Goal: Transaction & Acquisition: Obtain resource

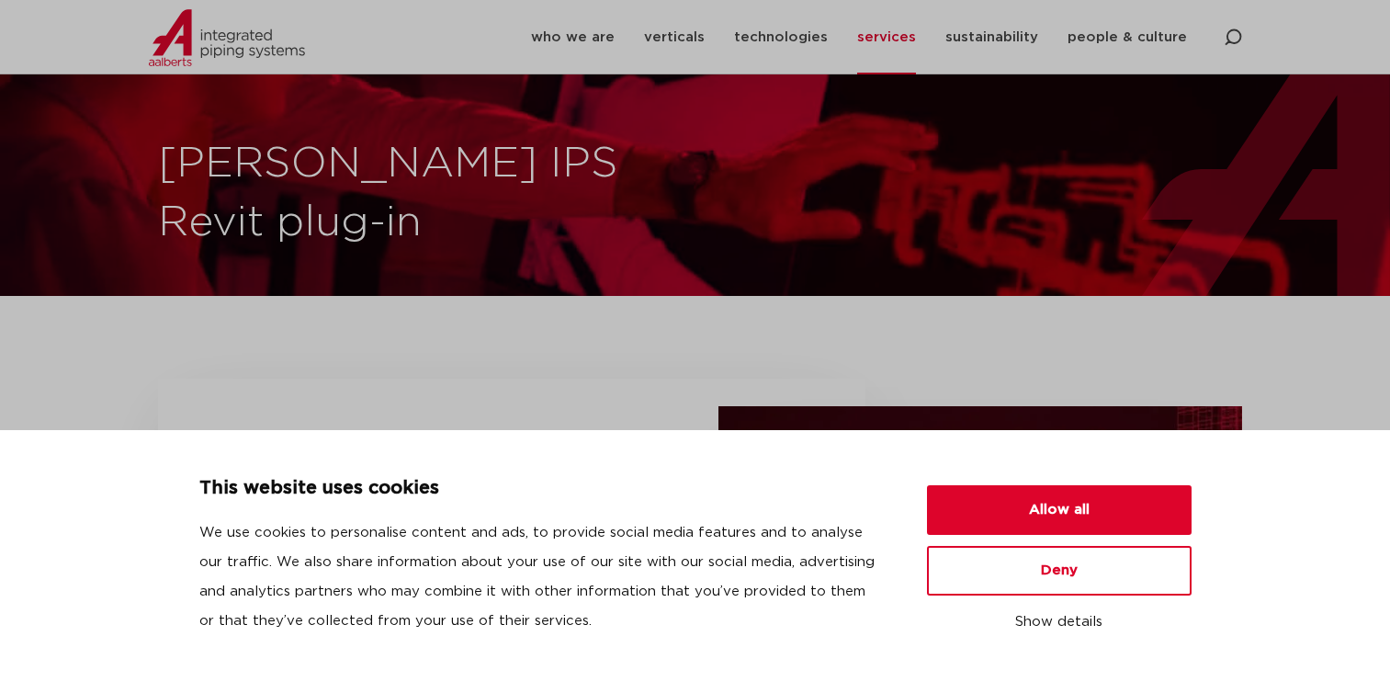
scroll to position [552, 0]
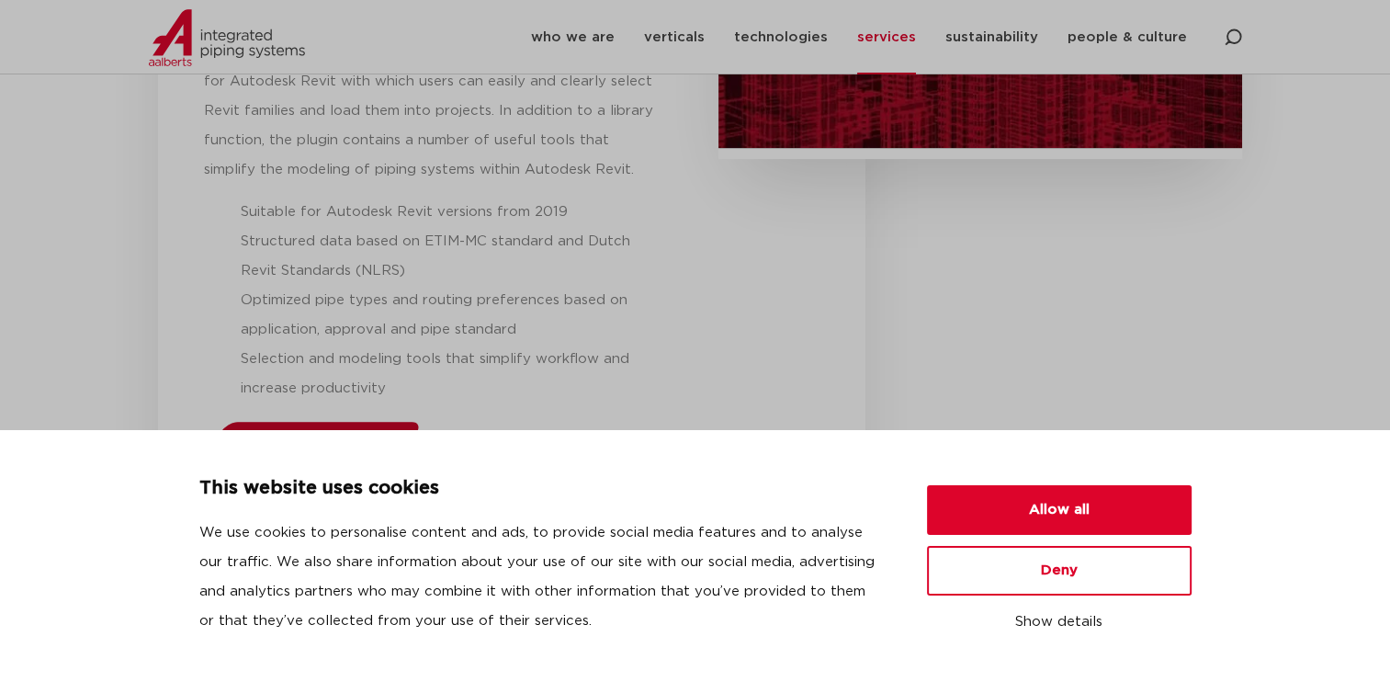
drag, startPoint x: 0, startPoint y: 0, endPoint x: 343, endPoint y: 435, distance: 553.5
click at [982, 559] on button "Deny" at bounding box center [1059, 571] width 265 height 50
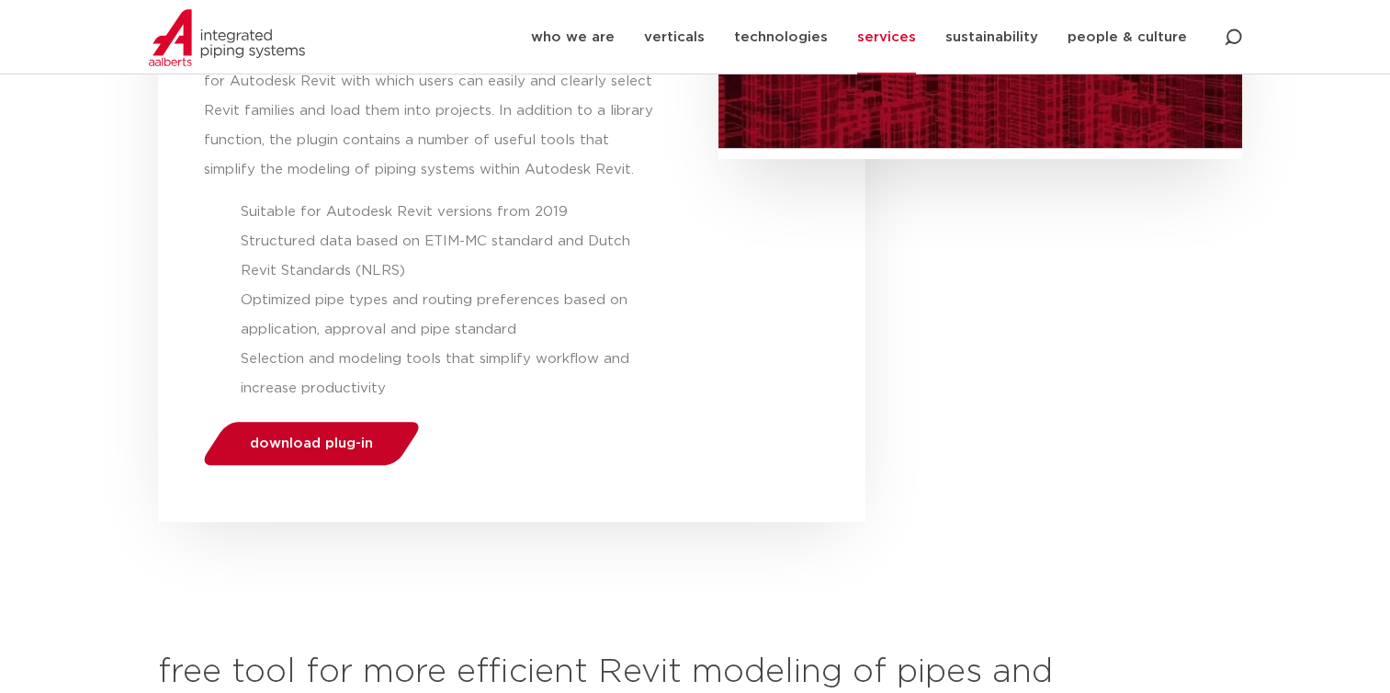
click at [310, 449] on span "download plug-in" at bounding box center [311, 443] width 123 height 14
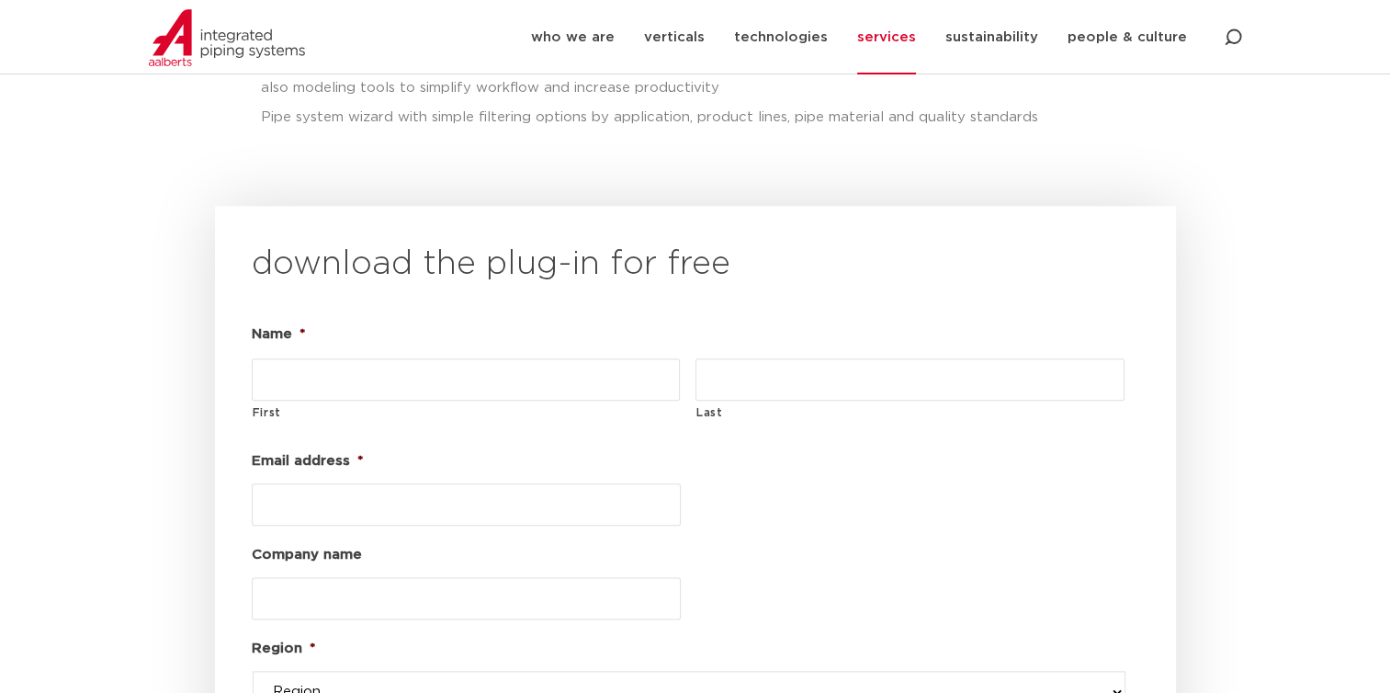
scroll to position [2064, 0]
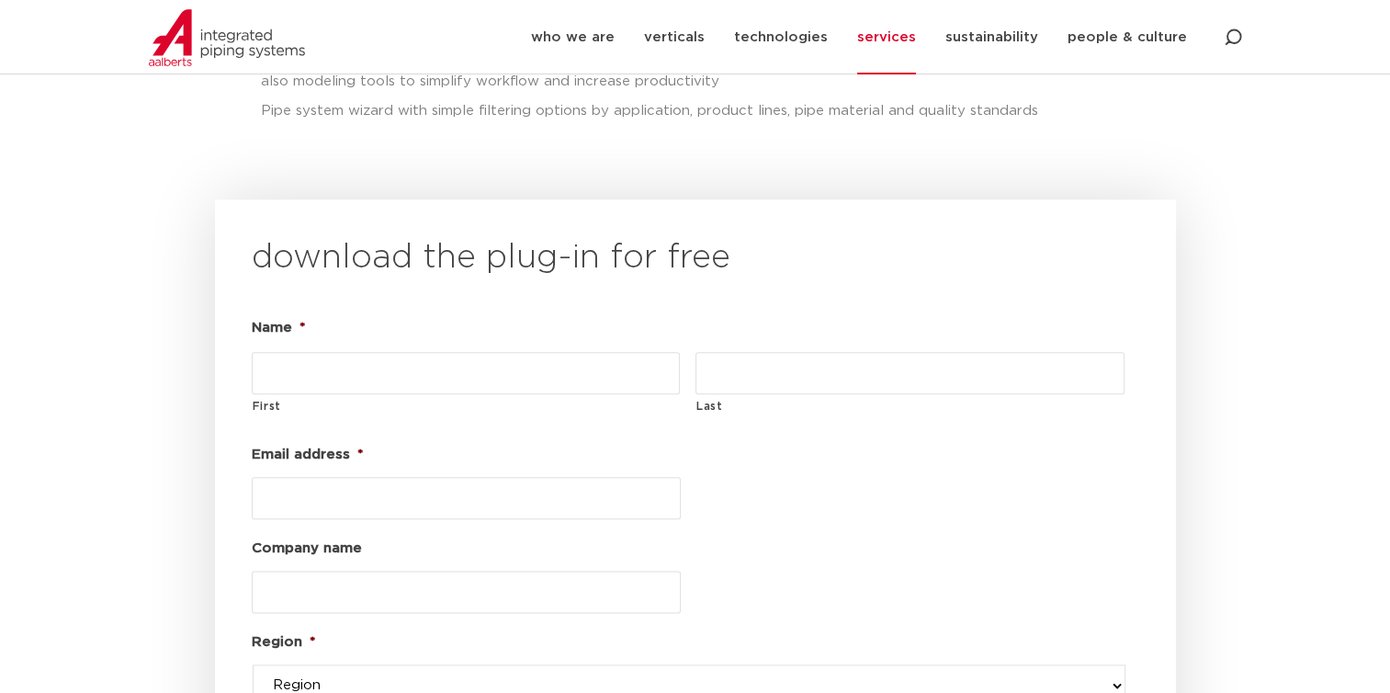
click at [469, 352] on input "First" at bounding box center [466, 373] width 429 height 42
click at [897, 477] on ul "Name * First Last Email address * Company name Region * Region western-[GEOGRAP…" at bounding box center [696, 638] width 888 height 650
click at [305, 352] on input "First" at bounding box center [466, 373] width 429 height 42
click at [1088, 475] on ul "Name * First Last Email address * Company name Region * Region western-[GEOGRAP…" at bounding box center [696, 638] width 888 height 650
click at [353, 352] on input "First" at bounding box center [466, 373] width 429 height 42
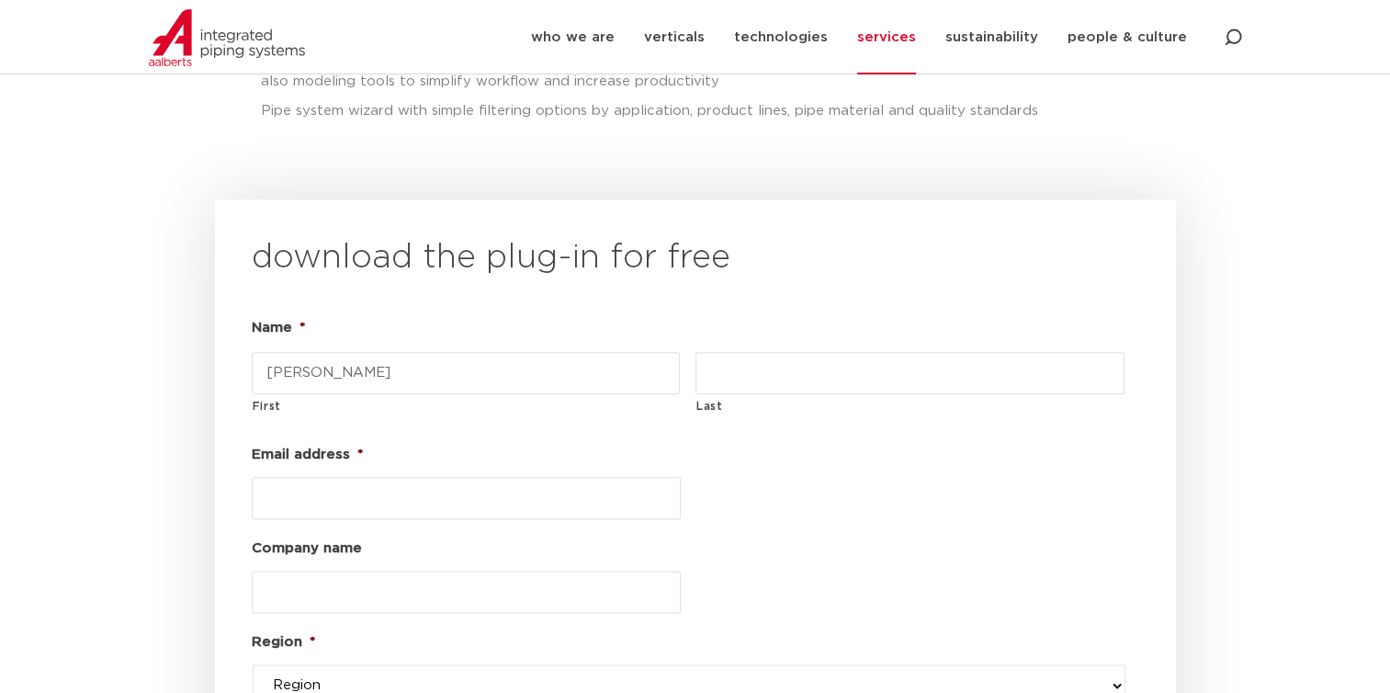
type input "[PERSON_NAME]"
type input "Trâ"
drag, startPoint x: 328, startPoint y: 336, endPoint x: 173, endPoint y: 332, distance: 155.4
click at [173, 332] on section "download the plug-in for free Name * [PERSON_NAME] First Trâ Last Email address…" at bounding box center [695, 654] width 1075 height 910
type input "[PERSON_NAME]"
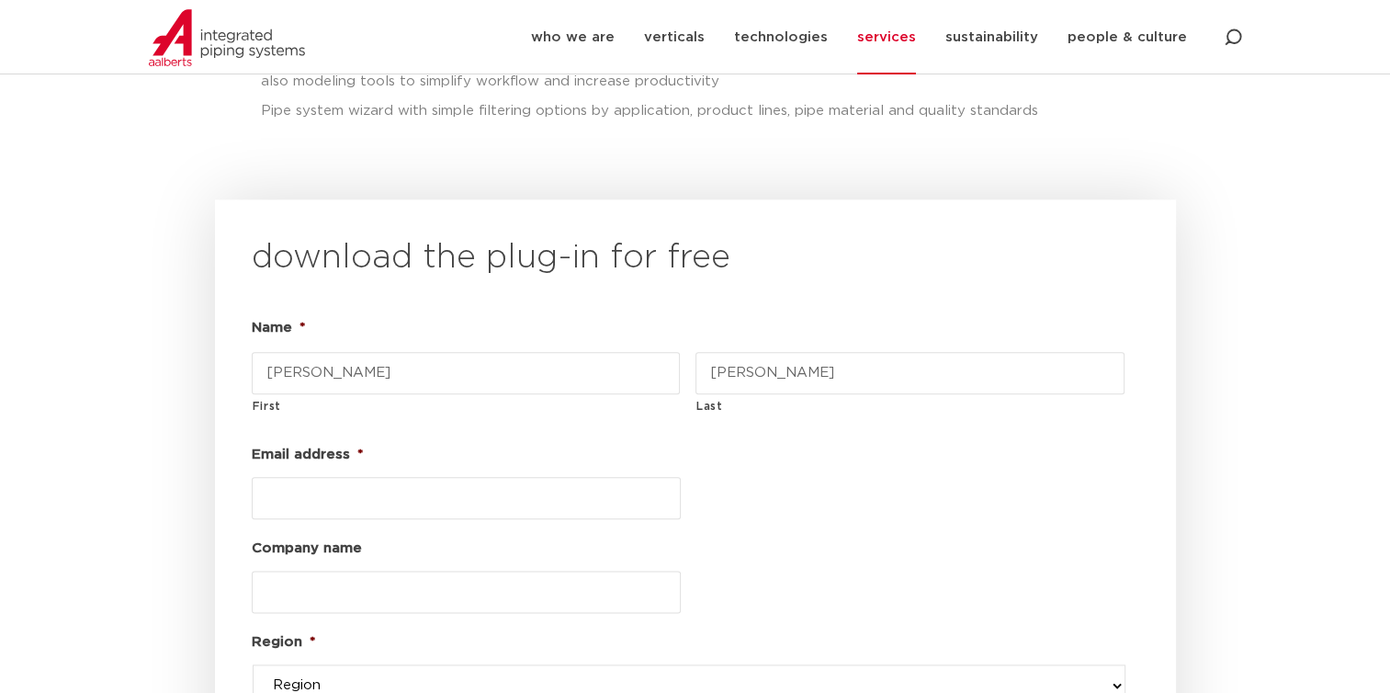
type input "[PERSON_NAME]"
click at [319, 477] on input "Email address *" at bounding box center [466, 498] width 429 height 42
type input "[EMAIL_ADDRESS][DOMAIN_NAME]"
click at [764, 477] on div "[EMAIL_ADDRESS][DOMAIN_NAME]" at bounding box center [688, 498] width 873 height 42
drag, startPoint x: 417, startPoint y: 333, endPoint x: -4, endPoint y: 322, distance: 421.0
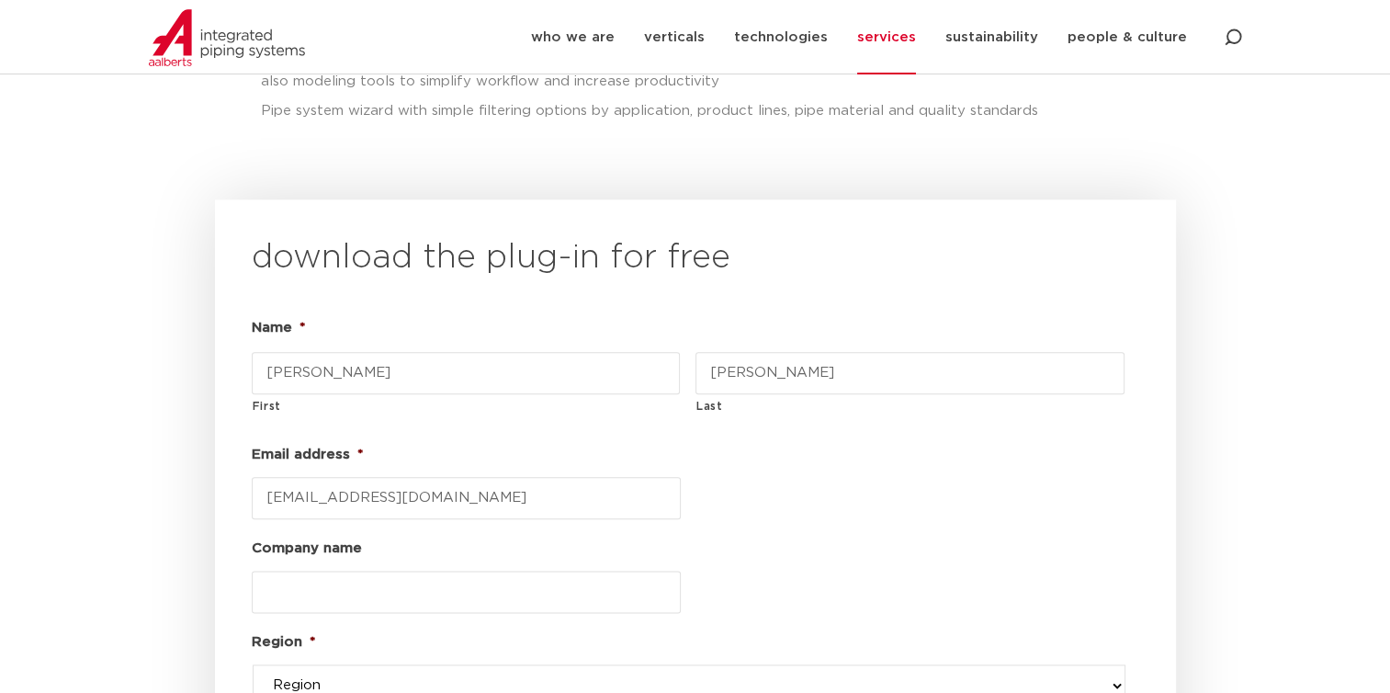
click at [0, 322] on html "This website uses cookies We use cookies to personalise content and ads, to pro…" at bounding box center [695, 69] width 1390 height 4266
type input "D"
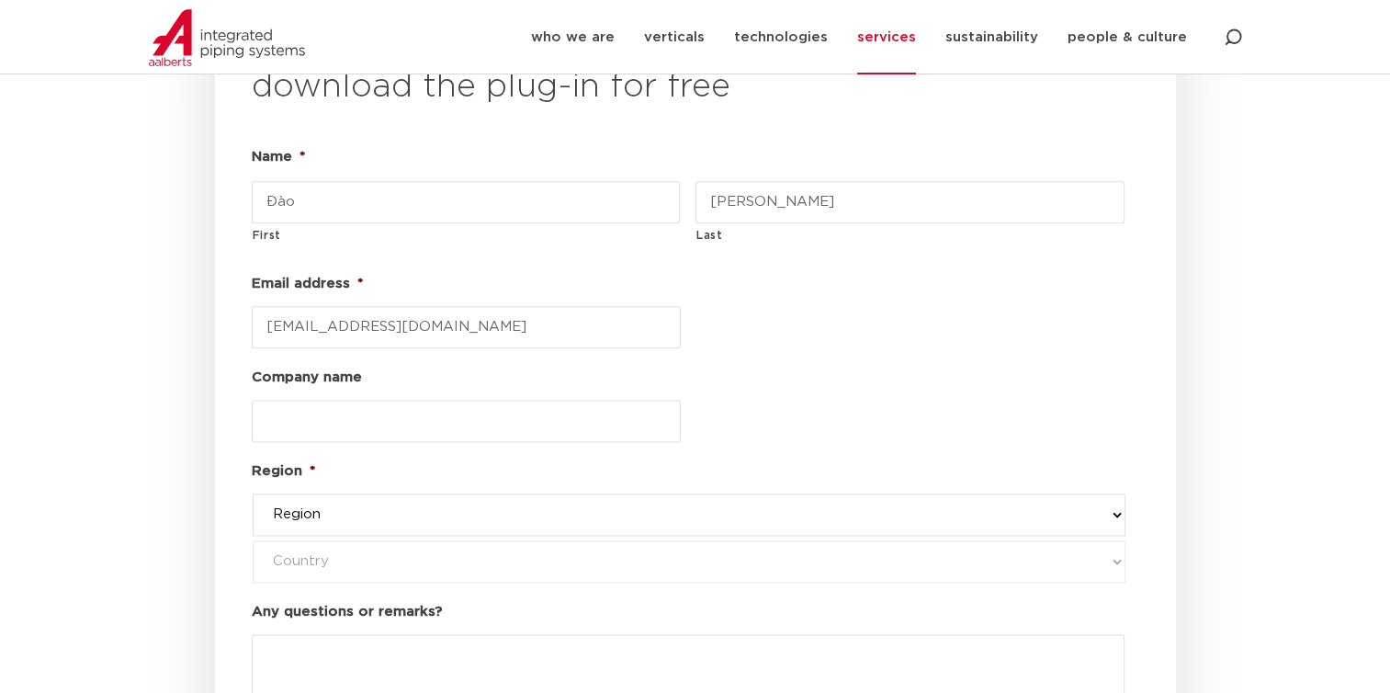
scroll to position [2248, 0]
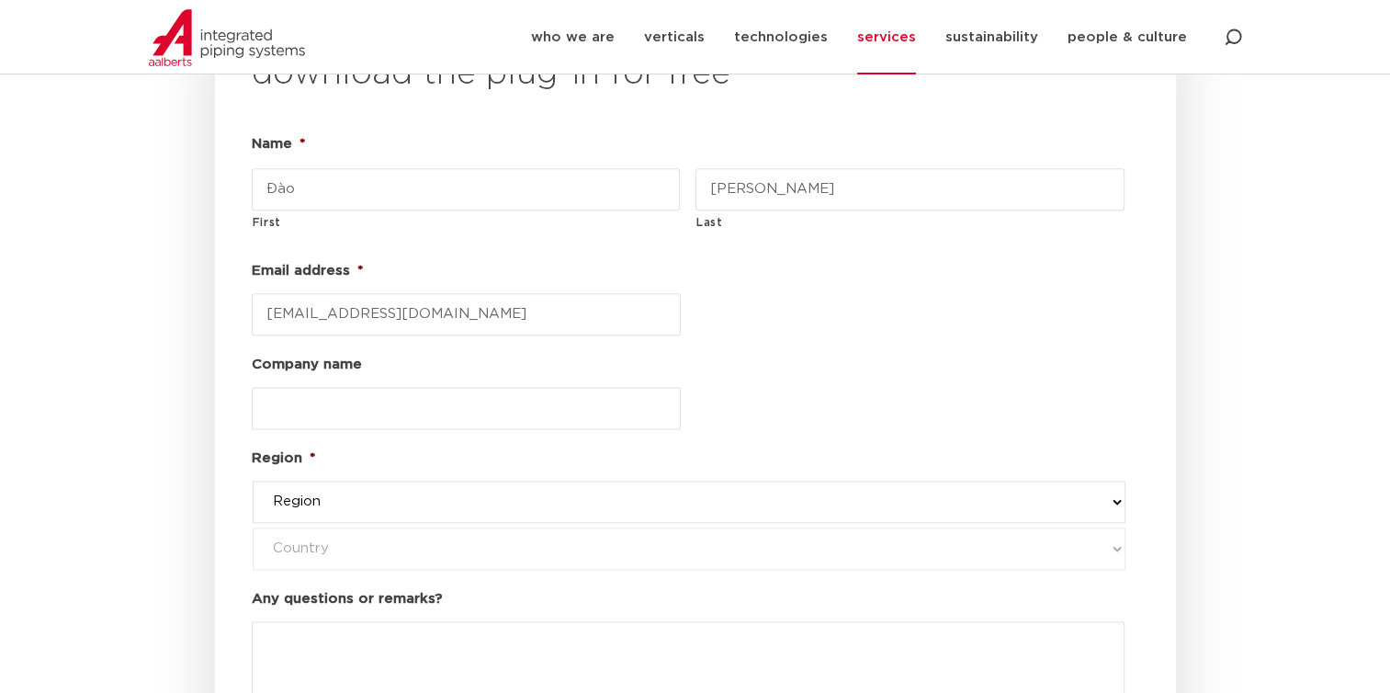
type input "Đào"
click at [536, 387] on input "Company name" at bounding box center [466, 408] width 429 height 42
type input "Freelancer"
click at [619, 444] on li "Region * Region western-[GEOGRAPHIC_DATA] [GEOGRAPHIC_DATA]'s [GEOGRAPHIC_DATA]…" at bounding box center [696, 507] width 888 height 126
click at [629, 444] on li "Region * Region western-[GEOGRAPHIC_DATA] [GEOGRAPHIC_DATA]'s [GEOGRAPHIC_DATA]…" at bounding box center [696, 507] width 888 height 126
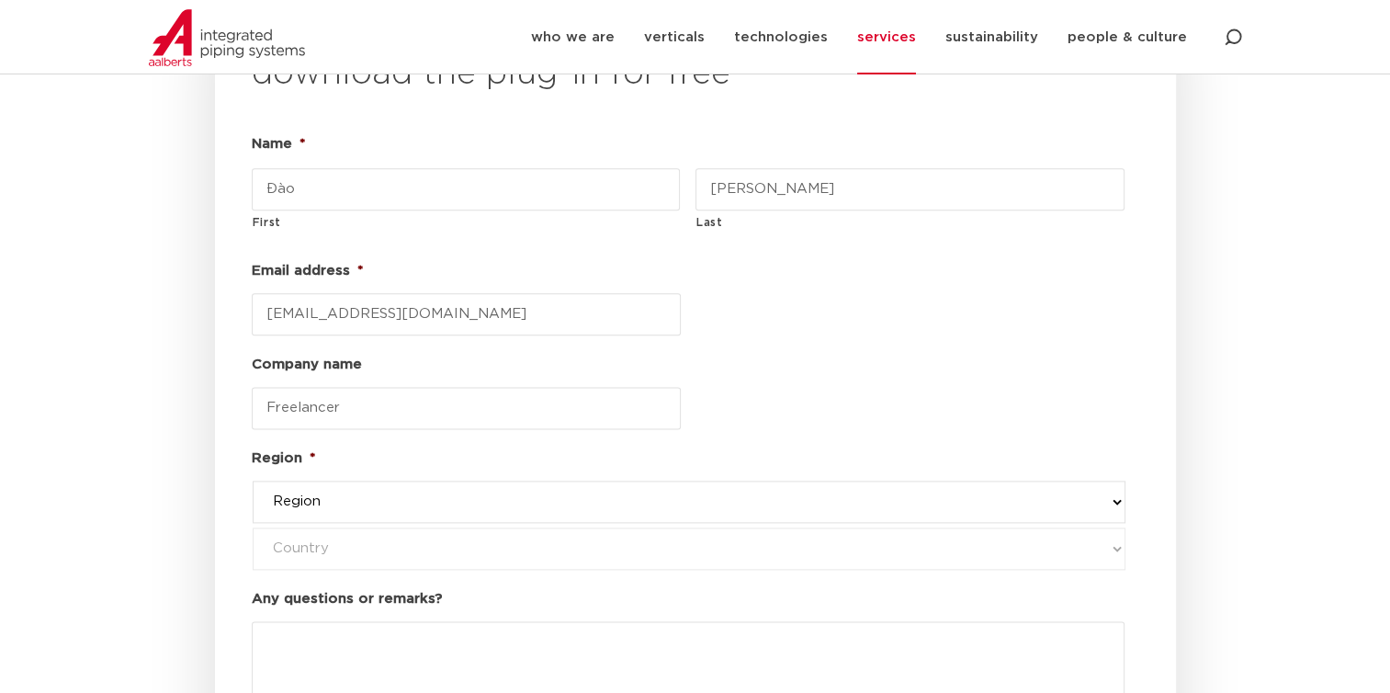
click at [637, 481] on select "Region western-[GEOGRAPHIC_DATA] america's asia pacific [GEOGRAPHIC_DATA] and […" at bounding box center [689, 502] width 873 height 42
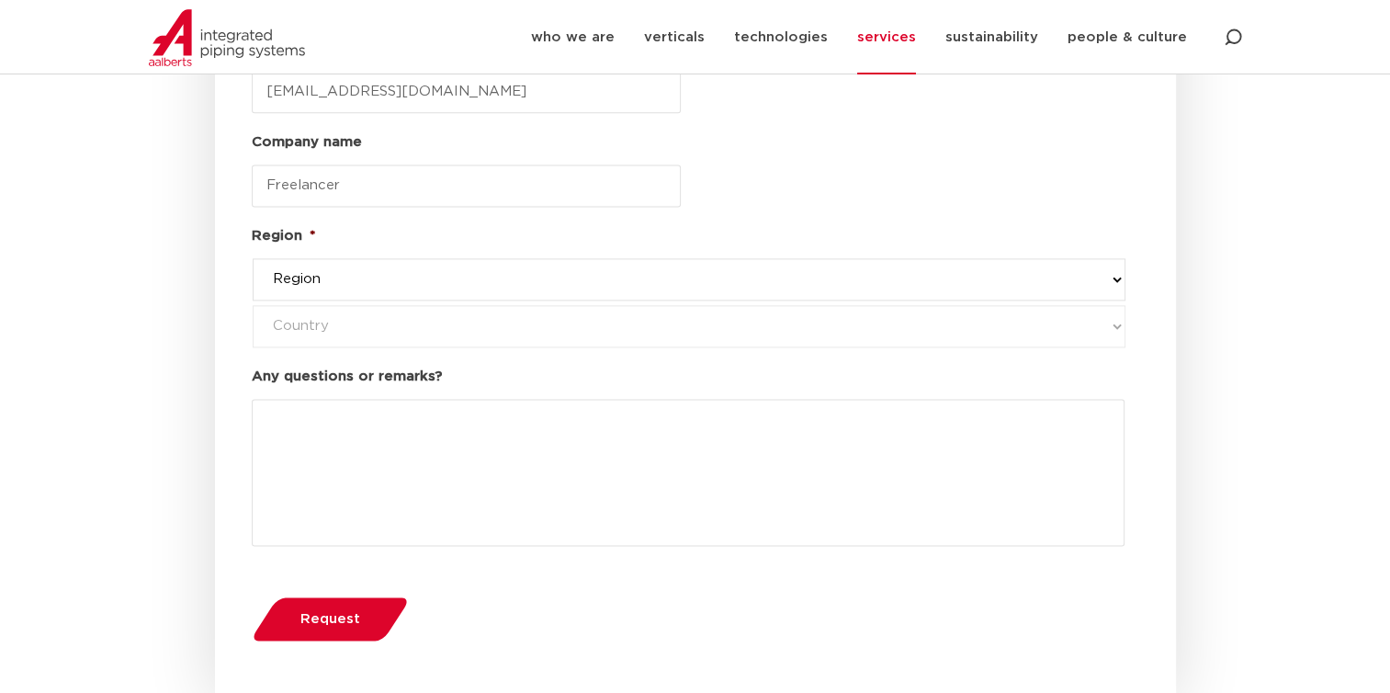
scroll to position [2431, 0]
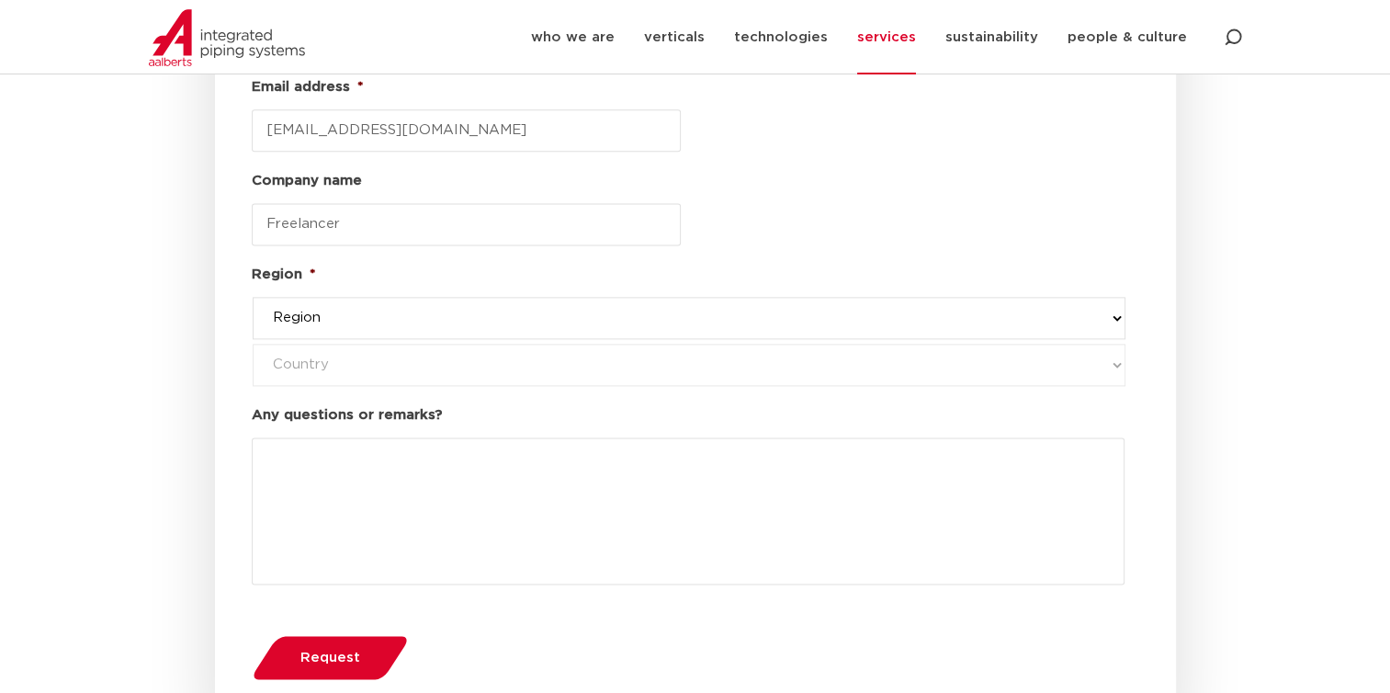
drag, startPoint x: 544, startPoint y: 275, endPoint x: 555, endPoint y: 266, distance: 14.4
click at [554, 297] on select "Region western-[GEOGRAPHIC_DATA] america's asia pacific [GEOGRAPHIC_DATA] and […" at bounding box center [689, 318] width 873 height 42
select select "asia pacific"
click at [253, 297] on select "Region western-[GEOGRAPHIC_DATA] america's asia pacific [GEOGRAPHIC_DATA] and […" at bounding box center [689, 318] width 873 height 42
click at [557, 297] on select "Region western-[GEOGRAPHIC_DATA] america's asia pacific [GEOGRAPHIC_DATA] and […" at bounding box center [689, 318] width 873 height 42
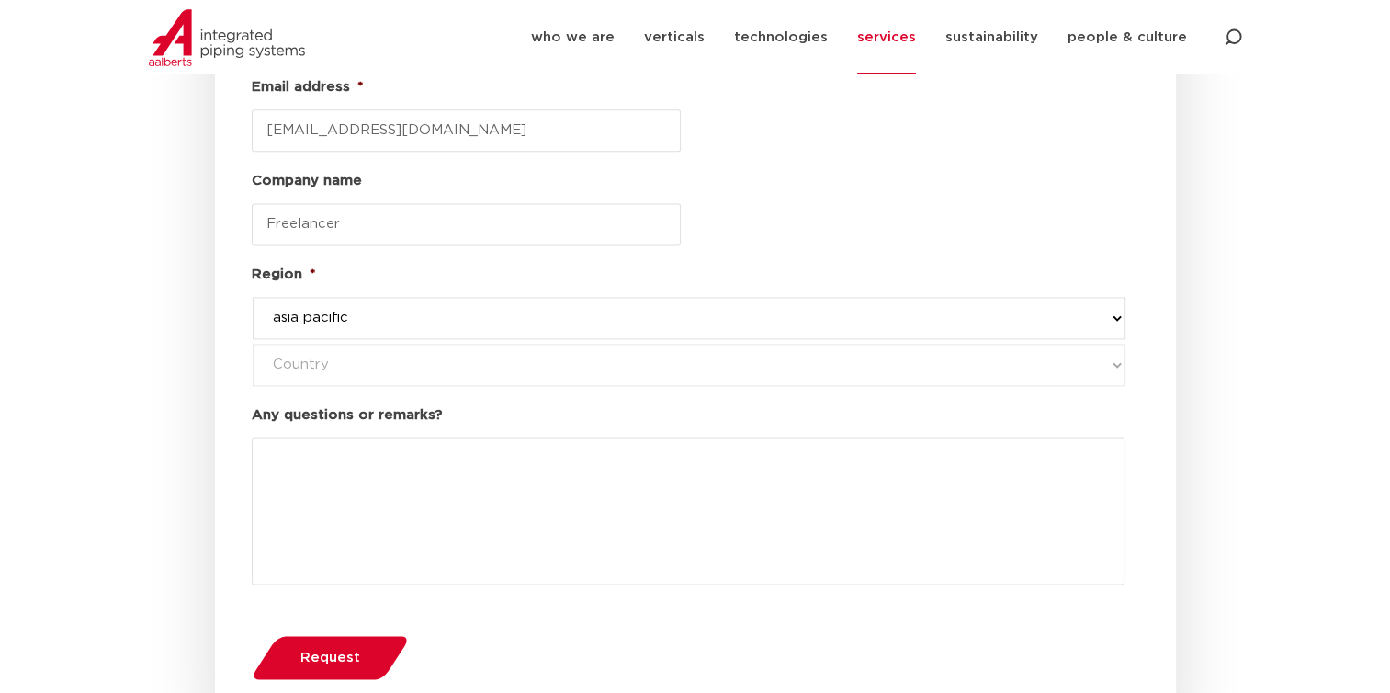
click at [557, 297] on select "Region western-[GEOGRAPHIC_DATA] america's asia pacific [GEOGRAPHIC_DATA] and […" at bounding box center [689, 318] width 873 height 42
click at [368, 634] on button "Request" at bounding box center [329, 657] width 169 height 47
